Goal: Check status: Check status

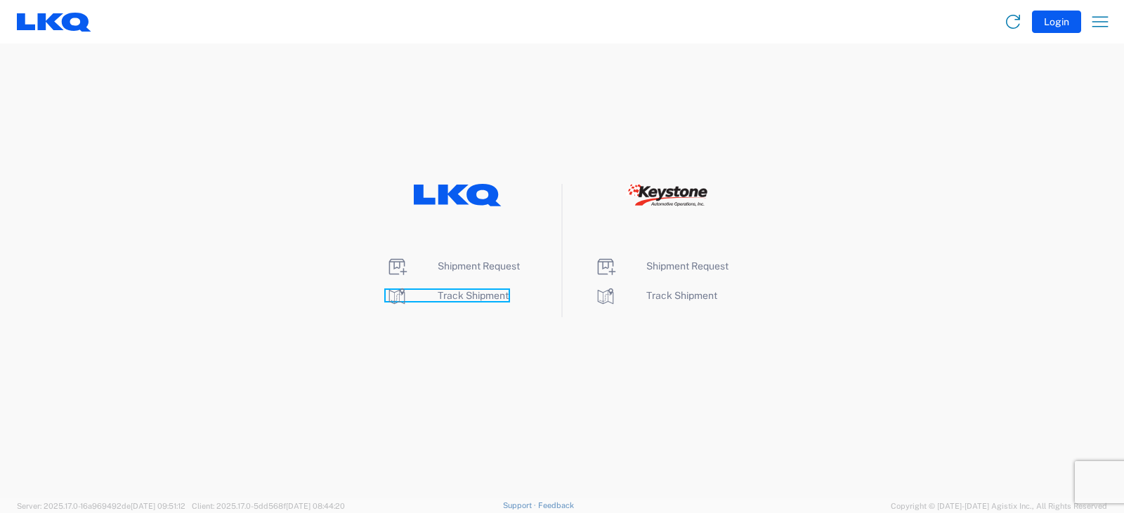
click at [471, 297] on span "Track Shipment" at bounding box center [473, 295] width 71 height 11
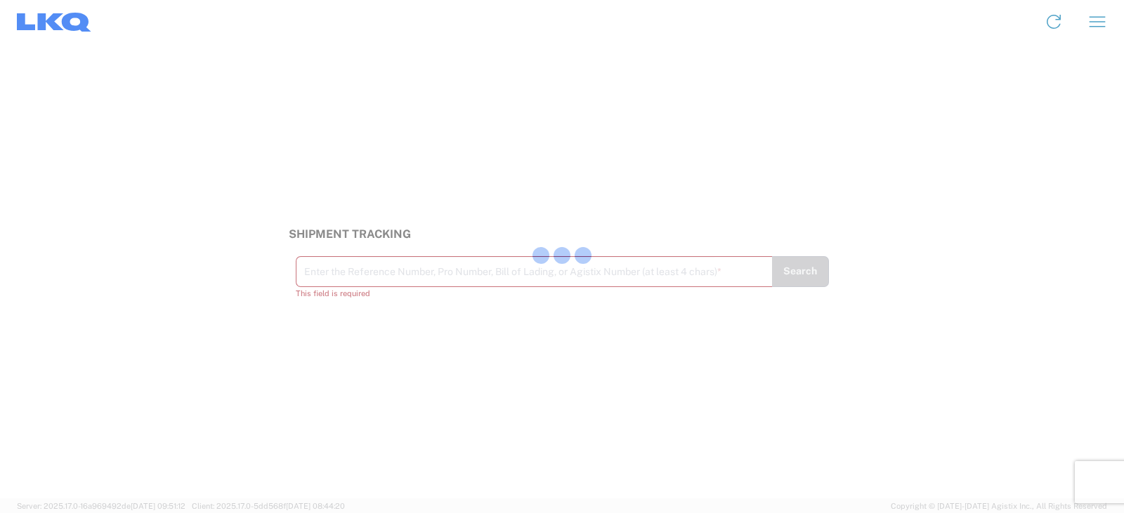
click at [339, 277] on div at bounding box center [562, 256] width 1124 height 513
click at [339, 277] on input "text" at bounding box center [534, 270] width 460 height 25
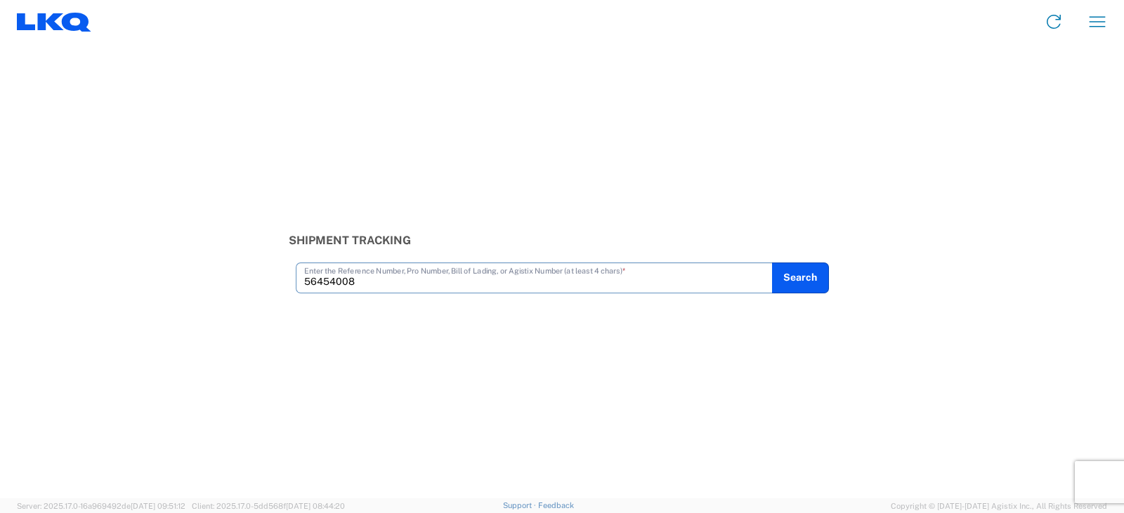
type input "56454008"
